Goal: Navigation & Orientation: Find specific page/section

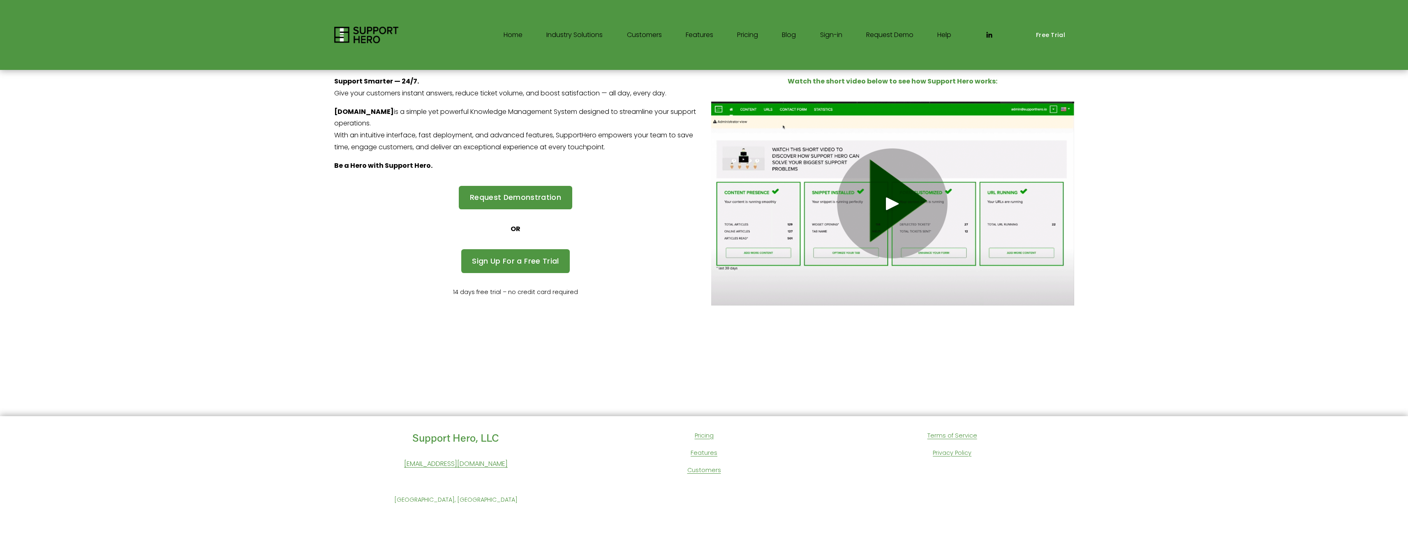
scroll to position [108, 0]
click at [714, 453] on link "Features" at bounding box center [704, 453] width 27 height 11
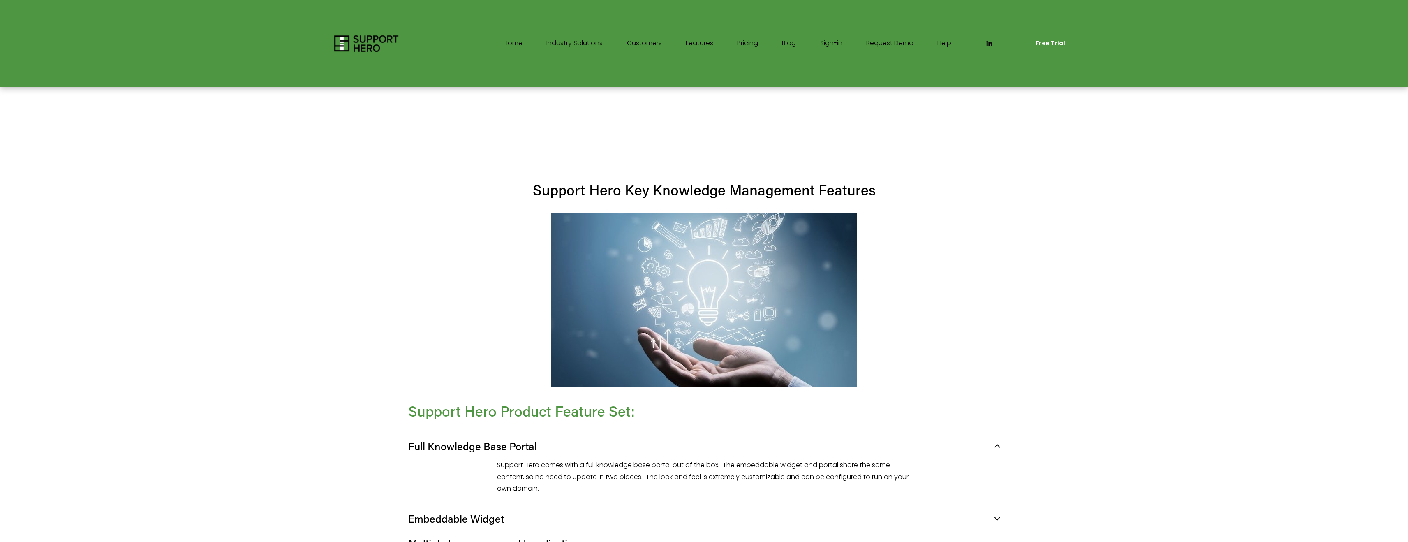
click at [744, 42] on link "Pricing" at bounding box center [747, 43] width 21 height 13
